Goal: Task Accomplishment & Management: Use online tool/utility

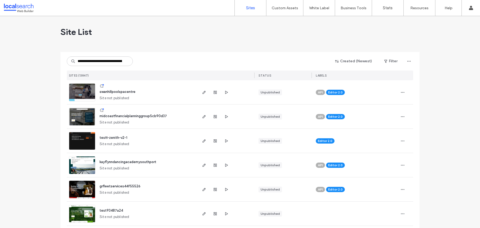
scroll to position [0, 24]
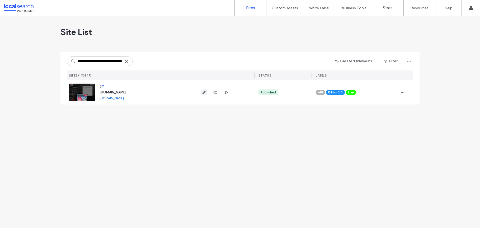
type input "**********"
click at [204, 93] on use "button" at bounding box center [204, 92] width 3 height 3
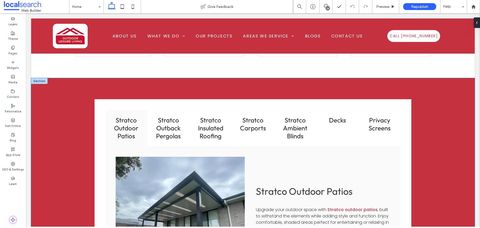
scroll to position [567, 0]
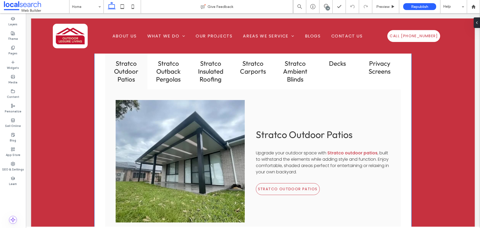
click at [183, 138] on div at bounding box center [180, 161] width 129 height 123
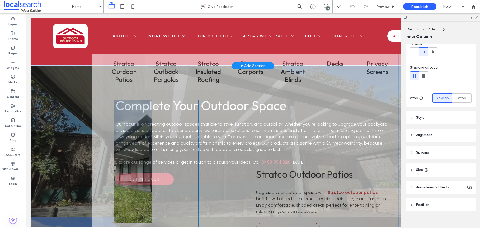
scroll to position [50, 0]
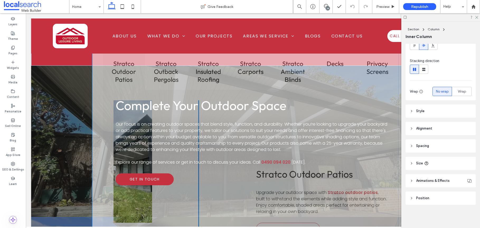
click at [479, 18] on div at bounding box center [441, 17] width 79 height 8
click at [478, 16] on icon at bounding box center [476, 16] width 3 height 3
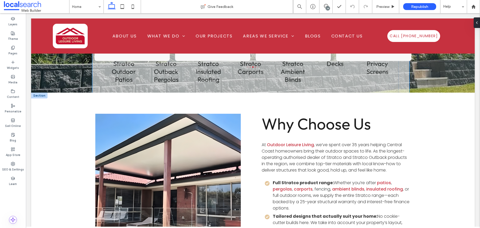
scroll to position [1109, 0]
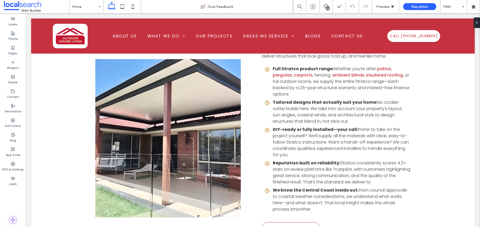
click at [180, 124] on link at bounding box center [168, 138] width 154 height 168
click at [191, 125] on link at bounding box center [168, 138] width 154 height 168
click at [194, 126] on link at bounding box center [168, 138] width 154 height 168
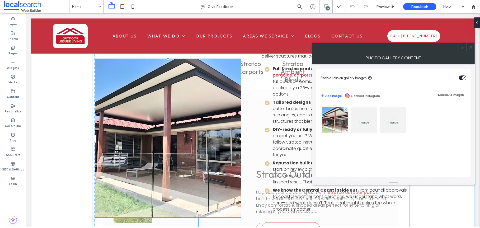
click at [322, 123] on div "Image Image" at bounding box center [393, 121] width 145 height 34
click at [325, 122] on img at bounding box center [335, 120] width 35 height 26
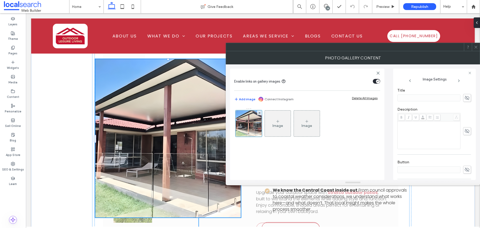
scroll to position [160, 0]
